Goal: Transaction & Acquisition: Obtain resource

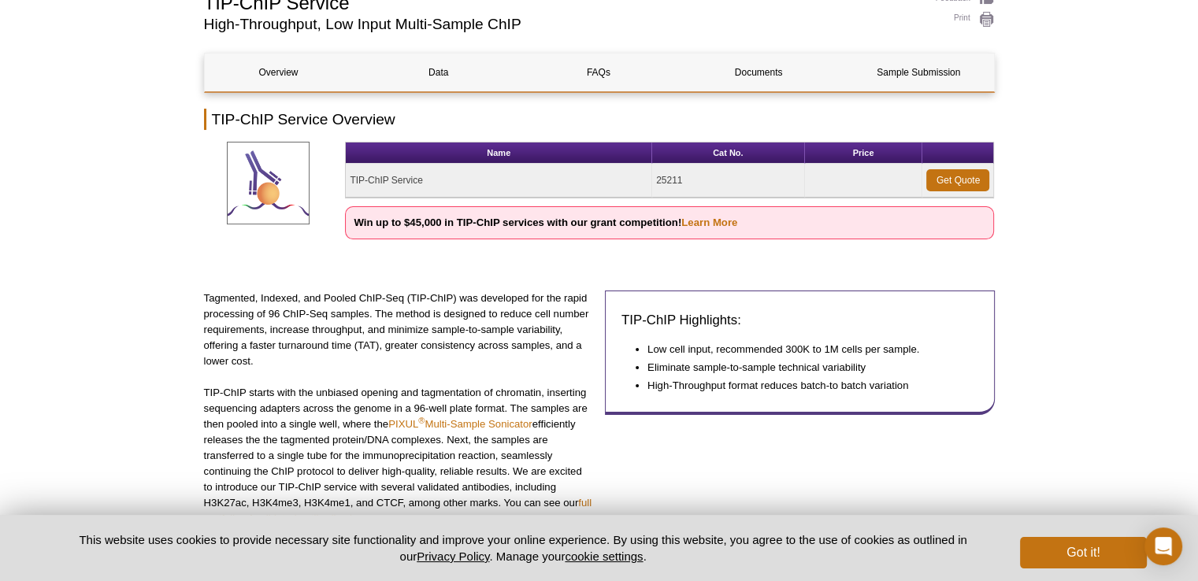
scroll to position [142, 0]
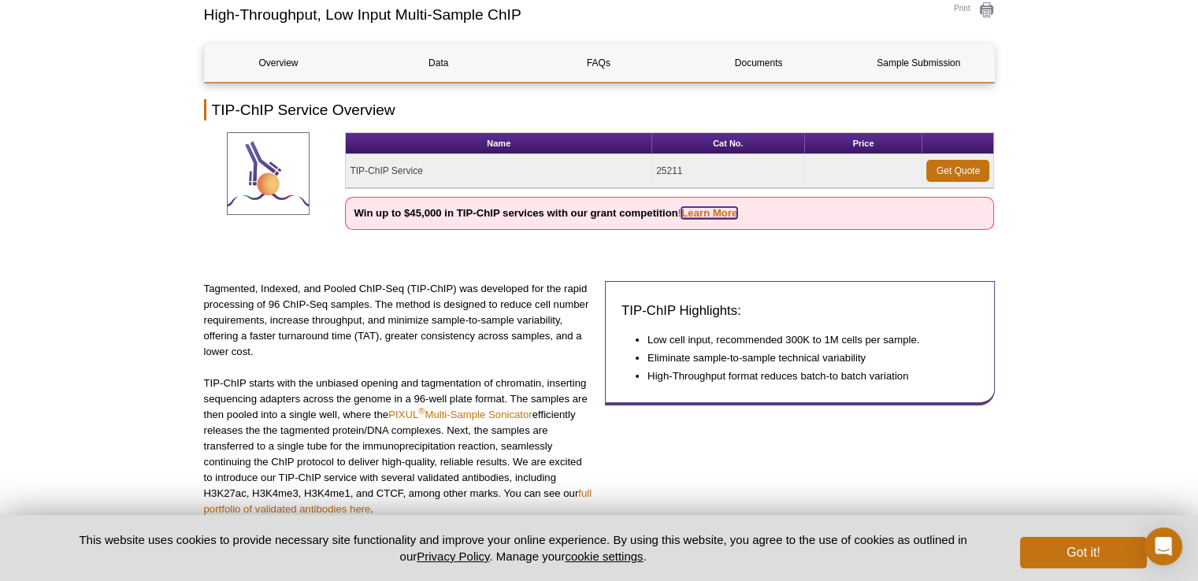
click at [714, 207] on link "Learn More" at bounding box center [709, 213] width 56 height 12
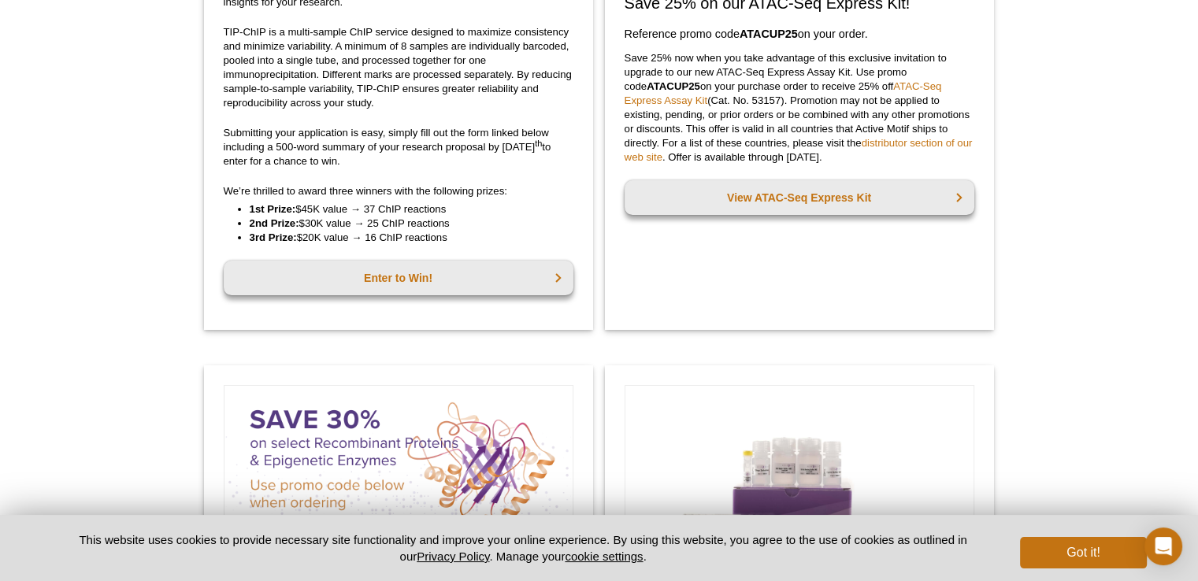
scroll to position [377, 0]
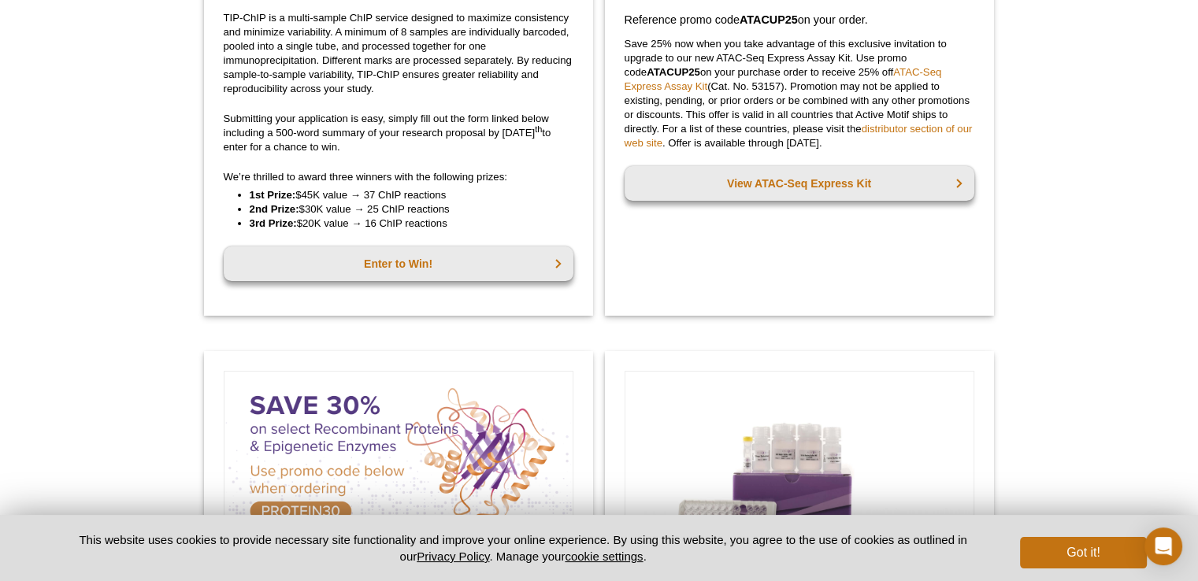
drag, startPoint x: 0, startPoint y: 0, endPoint x: 1199, endPoint y: 194, distance: 1214.6
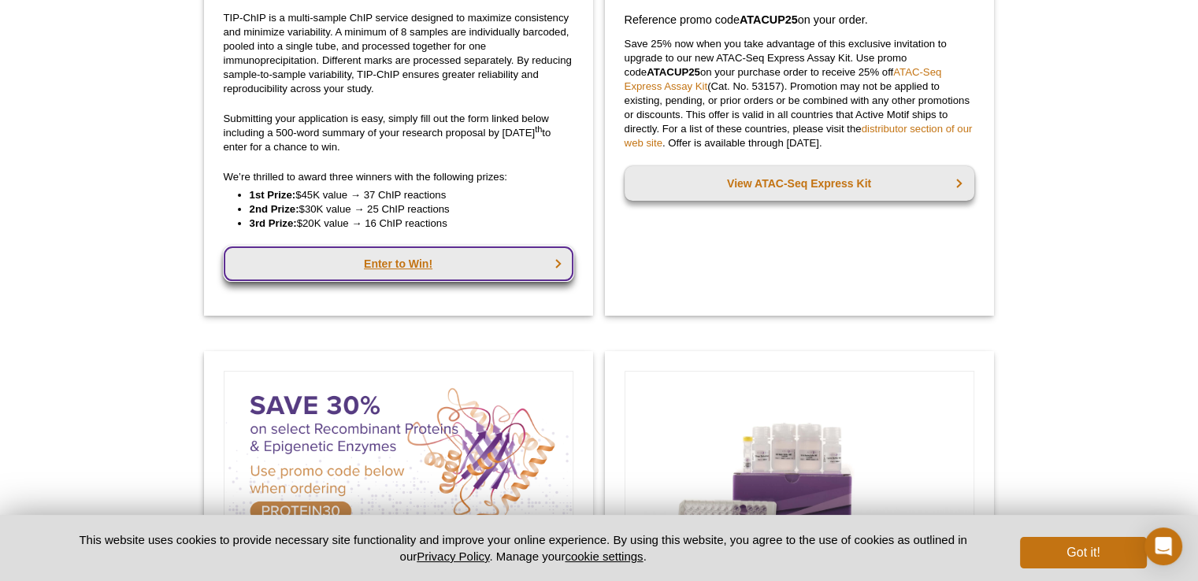
click at [425, 262] on link "Enter to Win!" at bounding box center [399, 264] width 350 height 35
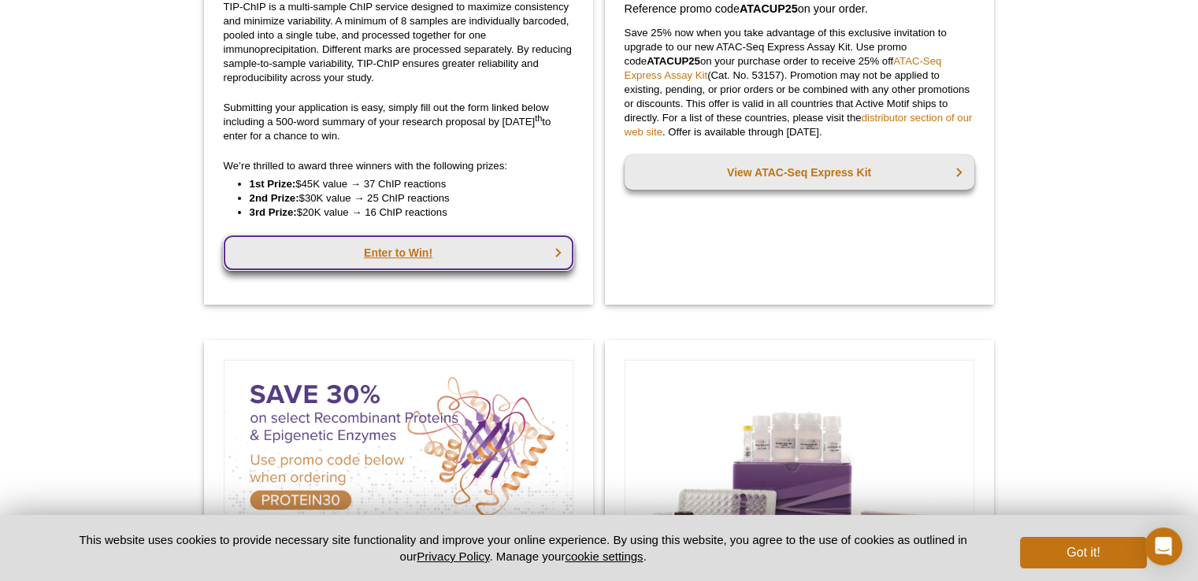
scroll to position [353, 0]
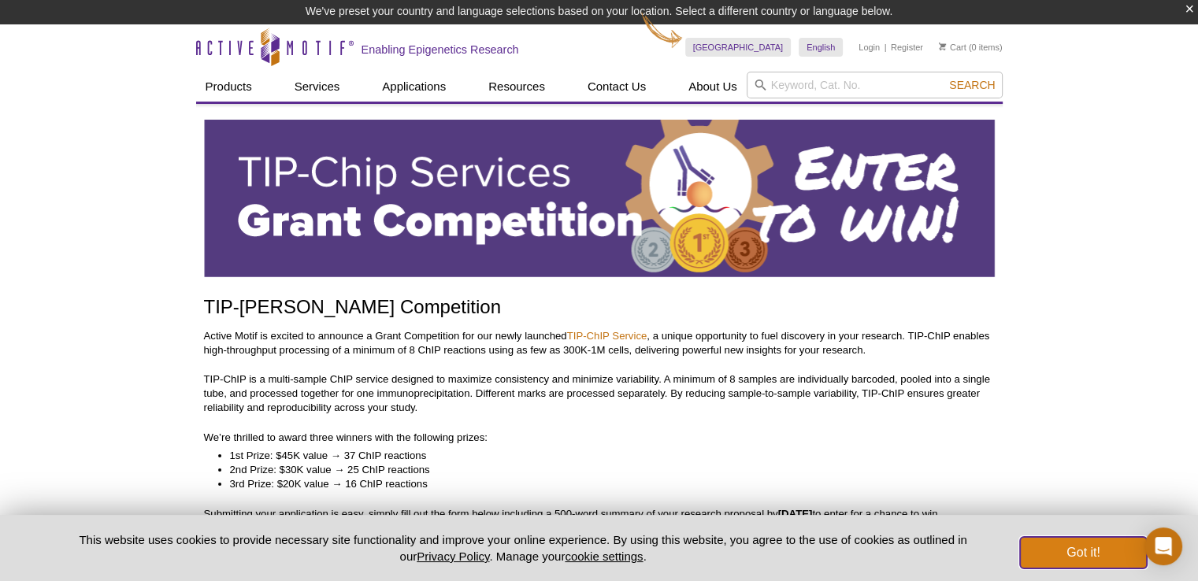
click at [1090, 549] on button "Got it!" at bounding box center [1083, 553] width 126 height 32
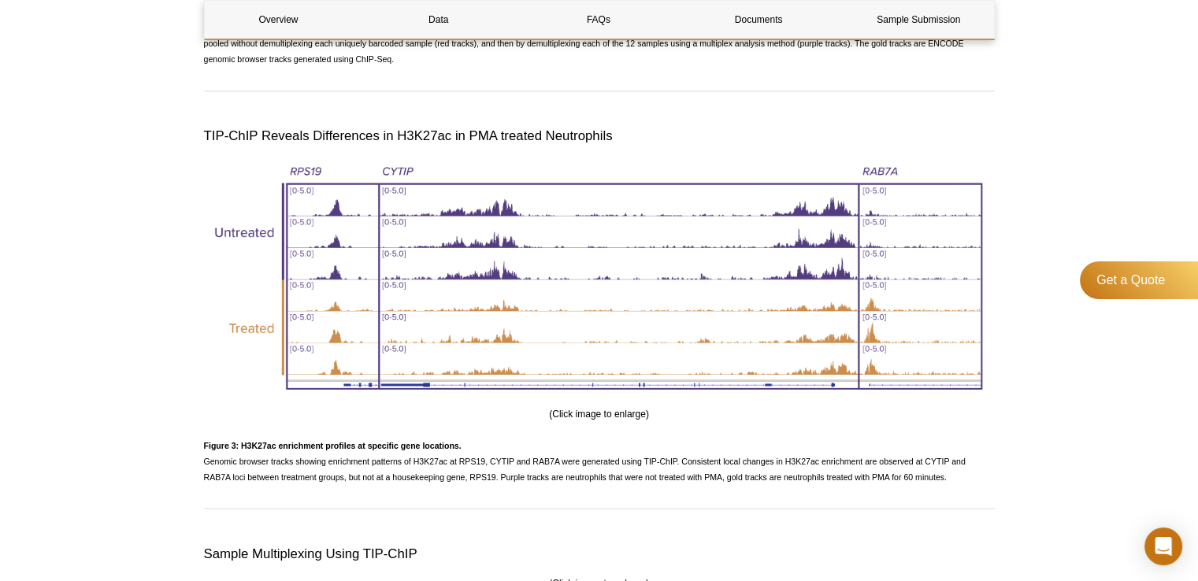
scroll to position [2760, 0]
